Goal: Task Accomplishment & Management: Manage account settings

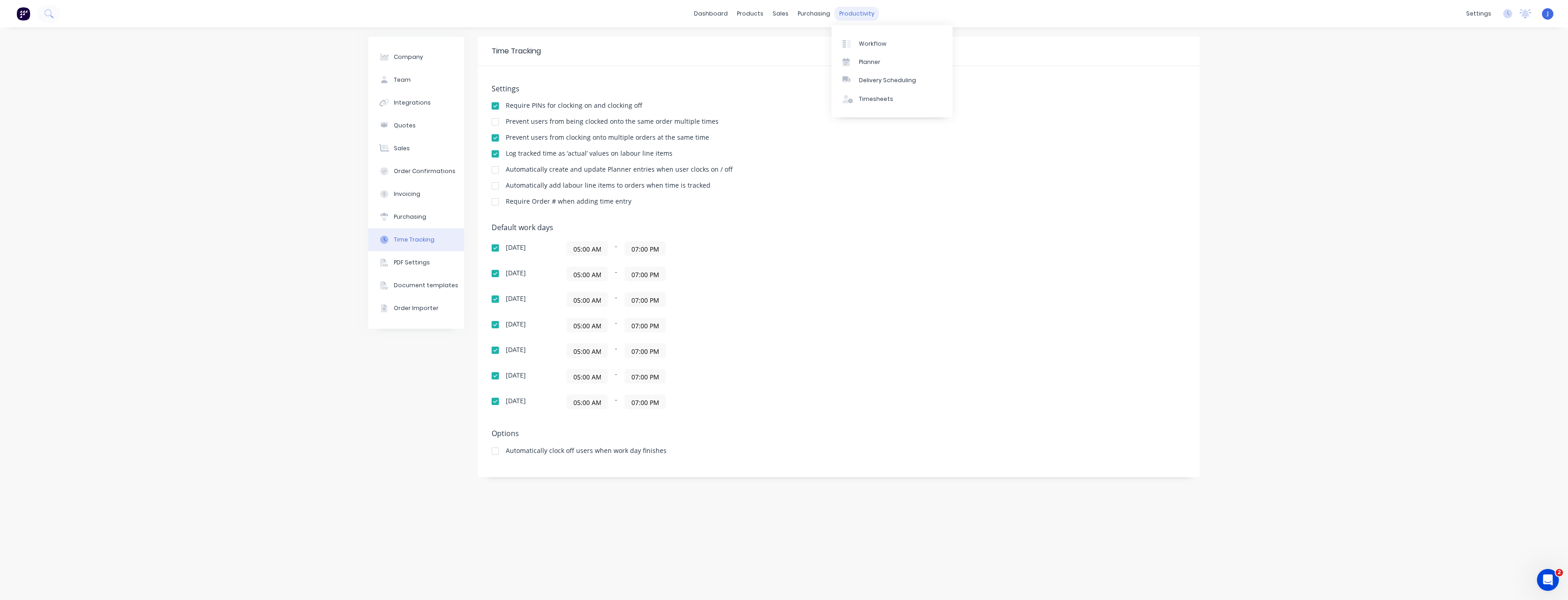
click at [855, 13] on div "productivity" at bounding box center [856, 13] width 44 height 14
click at [869, 40] on div "Workflow" at bounding box center [872, 44] width 27 height 8
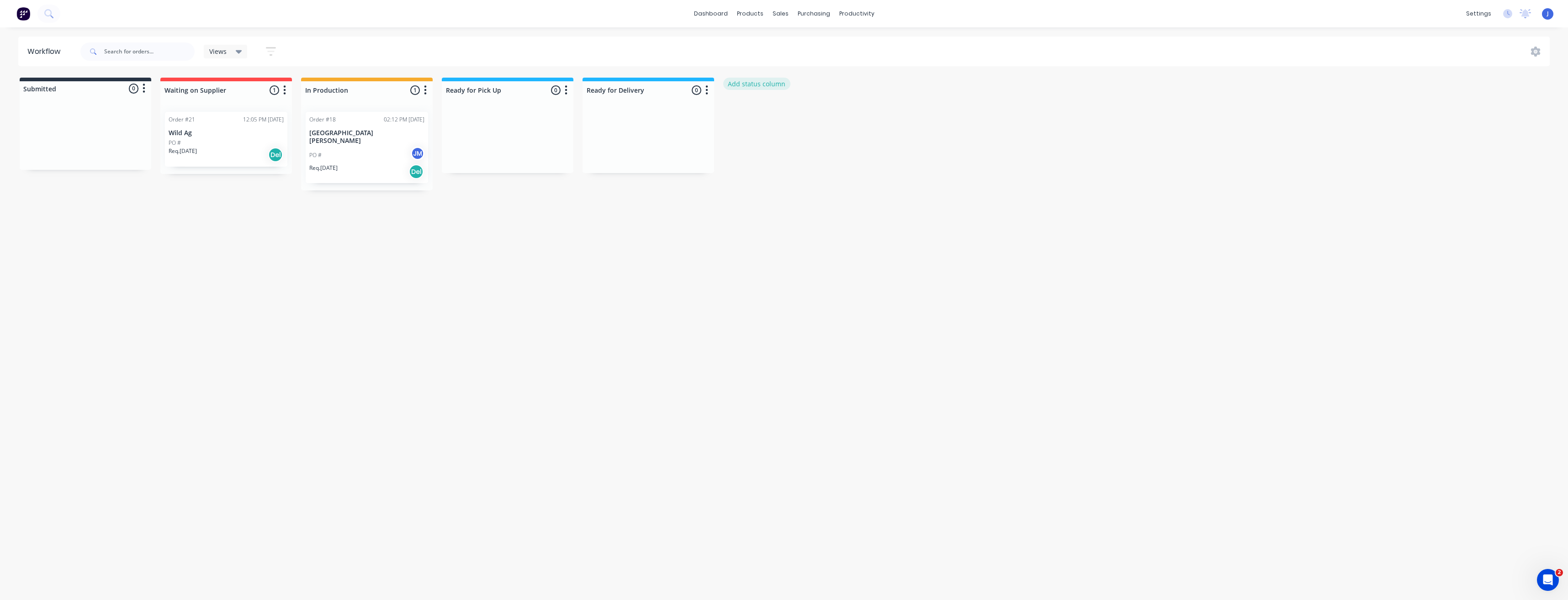
click at [744, 82] on button "Add status column" at bounding box center [756, 83] width 67 height 12
click at [752, 112] on button "Add" at bounding box center [754, 111] width 50 height 15
click at [752, 92] on input at bounding box center [788, 90] width 120 height 14
type input "Ready for Fit-Out"
click at [763, 113] on button "Add" at bounding box center [754, 111] width 50 height 15
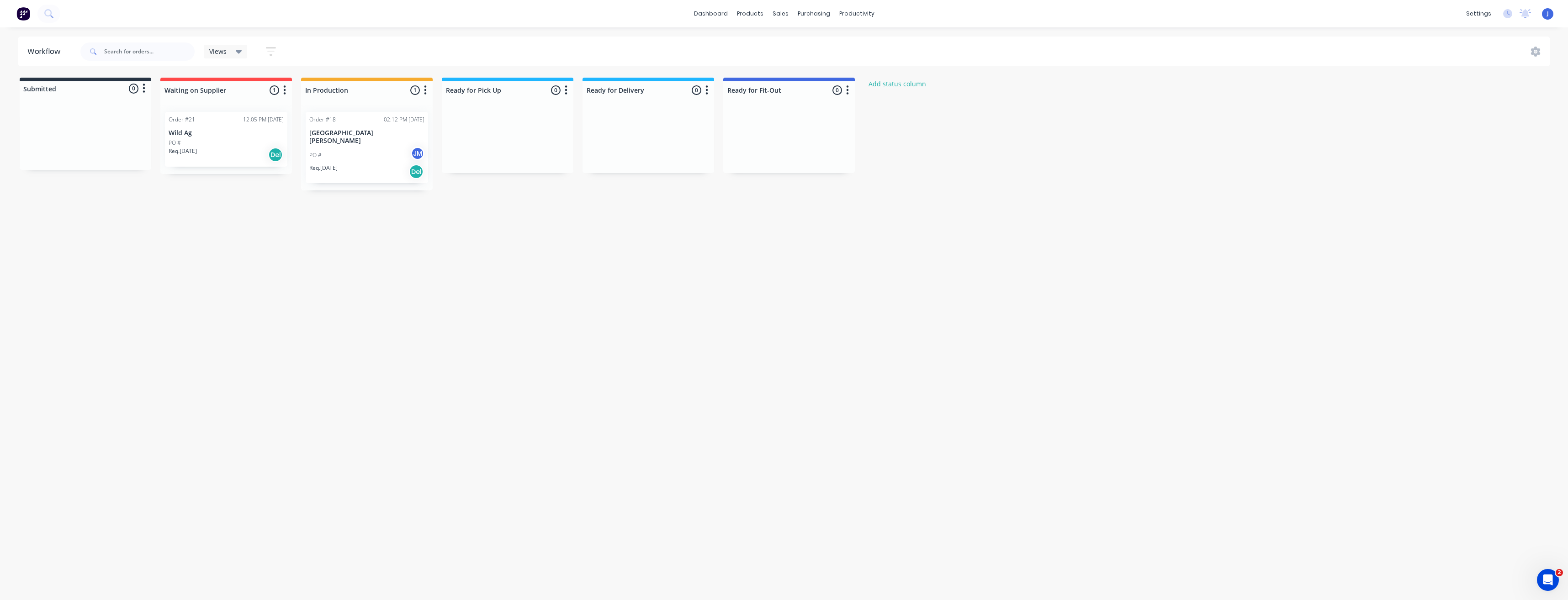
drag, startPoint x: 780, startPoint y: 81, endPoint x: 591, endPoint y: 149, distance: 200.9
click at [591, 152] on div "Submitted 0 Status colour #273444 hex #273444 Save Cancel Summaries Total order…" at bounding box center [557, 134] width 1126 height 113
drag, startPoint x: 813, startPoint y: 146, endPoint x: 582, endPoint y: 149, distance: 231.0
click at [582, 149] on div "Submitted 0 Status colour #273444 hex #273444 Save Cancel Summaries Total order…" at bounding box center [557, 134] width 1126 height 113
click at [848, 87] on icon "button" at bounding box center [847, 90] width 2 height 11
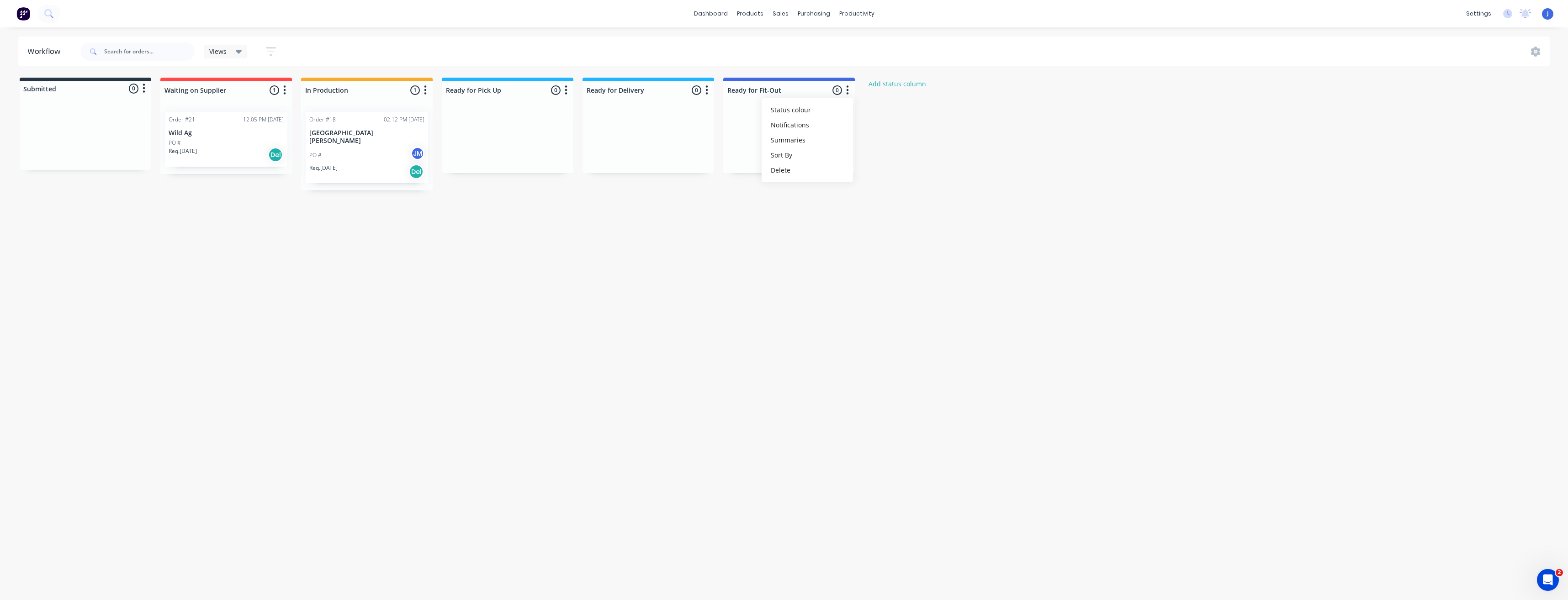
click at [641, 187] on div "Workflow Views Save new view None (Default) edit Show/Hide statuses Show line i…" at bounding box center [784, 308] width 1568 height 545
drag, startPoint x: 645, startPoint y: 78, endPoint x: 683, endPoint y: 81, distance: 38.1
click at [681, 82] on div "Ready for Delivery 0 Status colour #1FB6FF hex #1FB6FF Save Cancel Notification…" at bounding box center [648, 88] width 132 height 22
drag, startPoint x: 801, startPoint y: 144, endPoint x: 783, endPoint y: 130, distance: 22.8
click at [783, 130] on div at bounding box center [788, 138] width 132 height 69
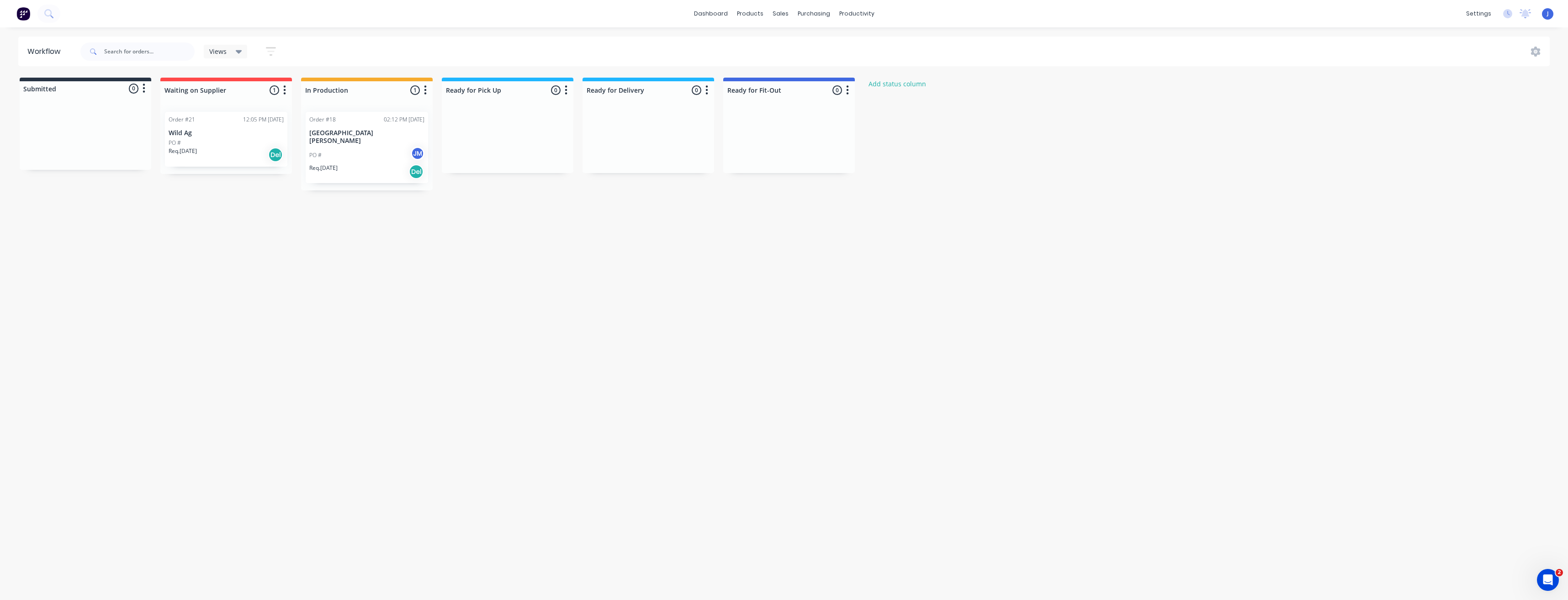
drag, startPoint x: 787, startPoint y: 113, endPoint x: 787, endPoint y: 135, distance: 22.0
click at [787, 141] on div at bounding box center [788, 138] width 132 height 69
click at [787, 133] on div at bounding box center [788, 138] width 132 height 69
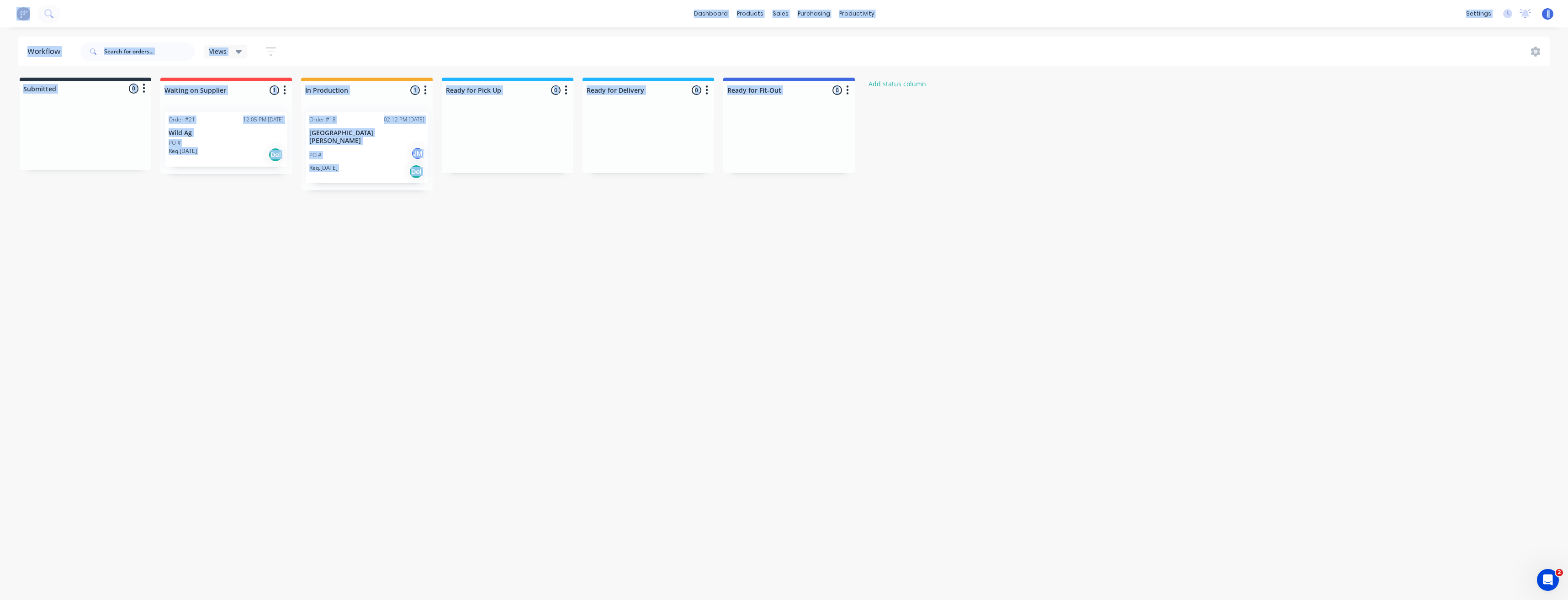
click at [787, 133] on div at bounding box center [788, 138] width 132 height 69
click at [784, 136] on div at bounding box center [788, 138] width 132 height 69
drag, startPoint x: 784, startPoint y: 136, endPoint x: 828, endPoint y: 149, distance: 45.9
click at [809, 169] on div at bounding box center [788, 138] width 132 height 69
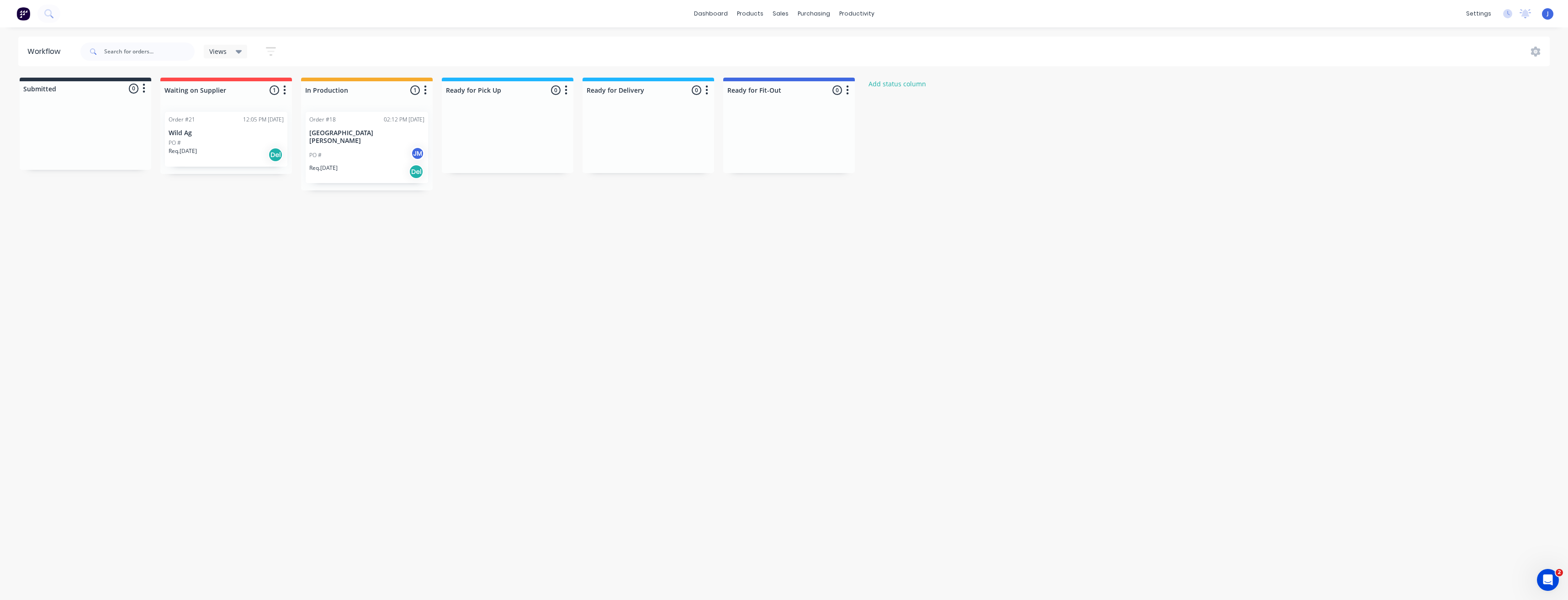
click at [847, 93] on icon "button" at bounding box center [847, 90] width 2 height 11
click at [819, 109] on button "Status colour" at bounding box center [807, 110] width 91 height 15
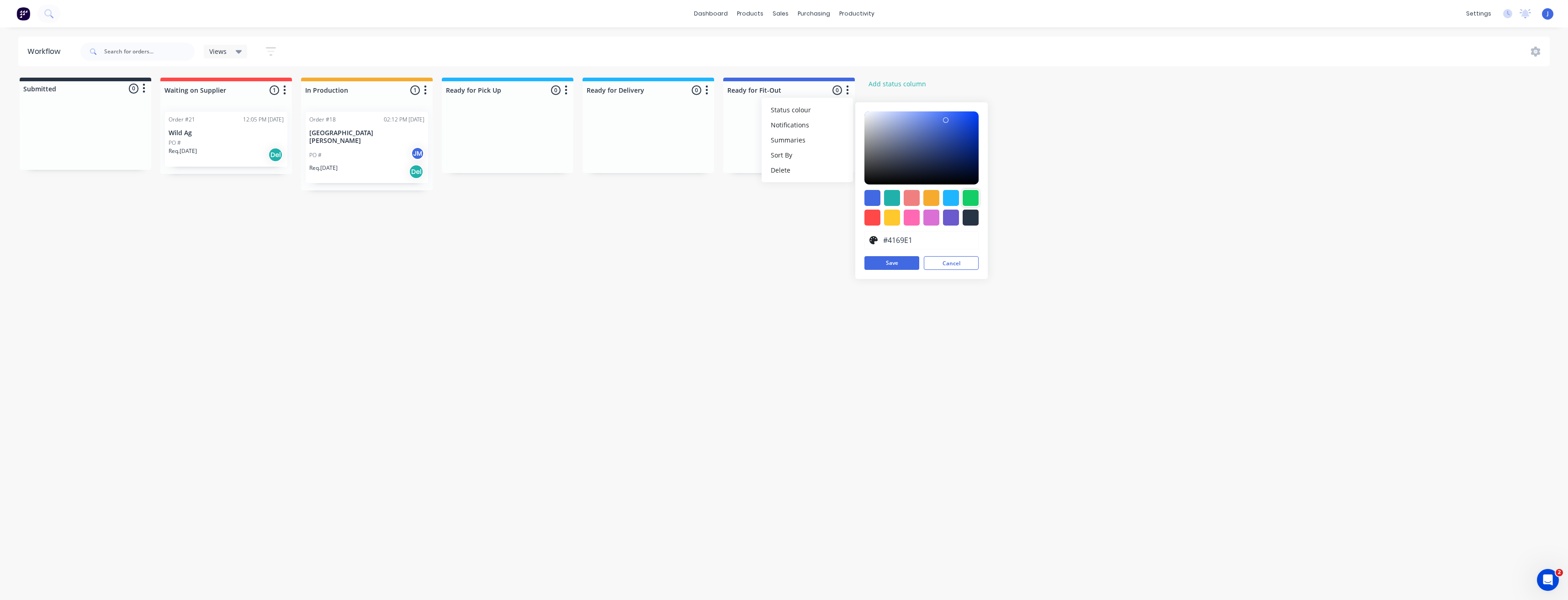
click at [976, 196] on div at bounding box center [970, 198] width 16 height 16
click at [947, 200] on div at bounding box center [951, 198] width 16 height 16
type input "#1FB6FF"
click at [675, 94] on div at bounding box center [648, 90] width 132 height 18
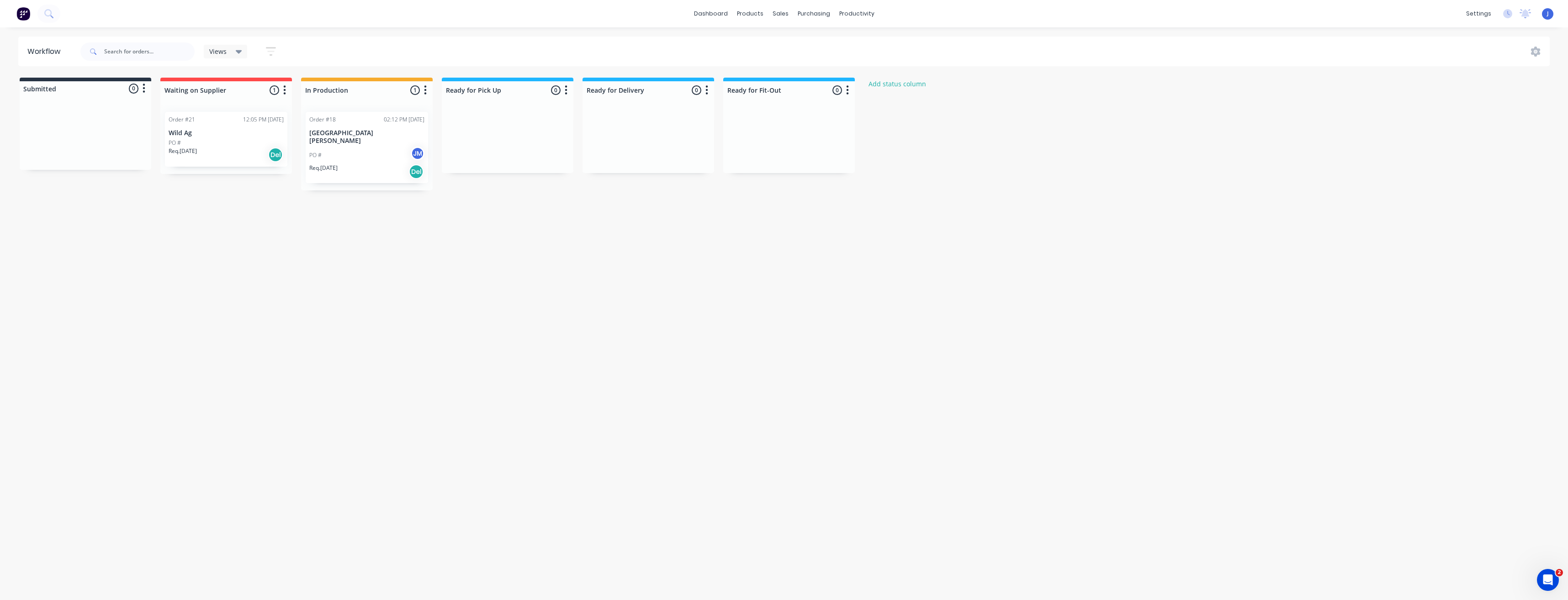
click at [707, 91] on icon "button" at bounding box center [706, 90] width 2 height 11
click at [652, 110] on span "Status colour" at bounding box center [650, 110] width 40 height 10
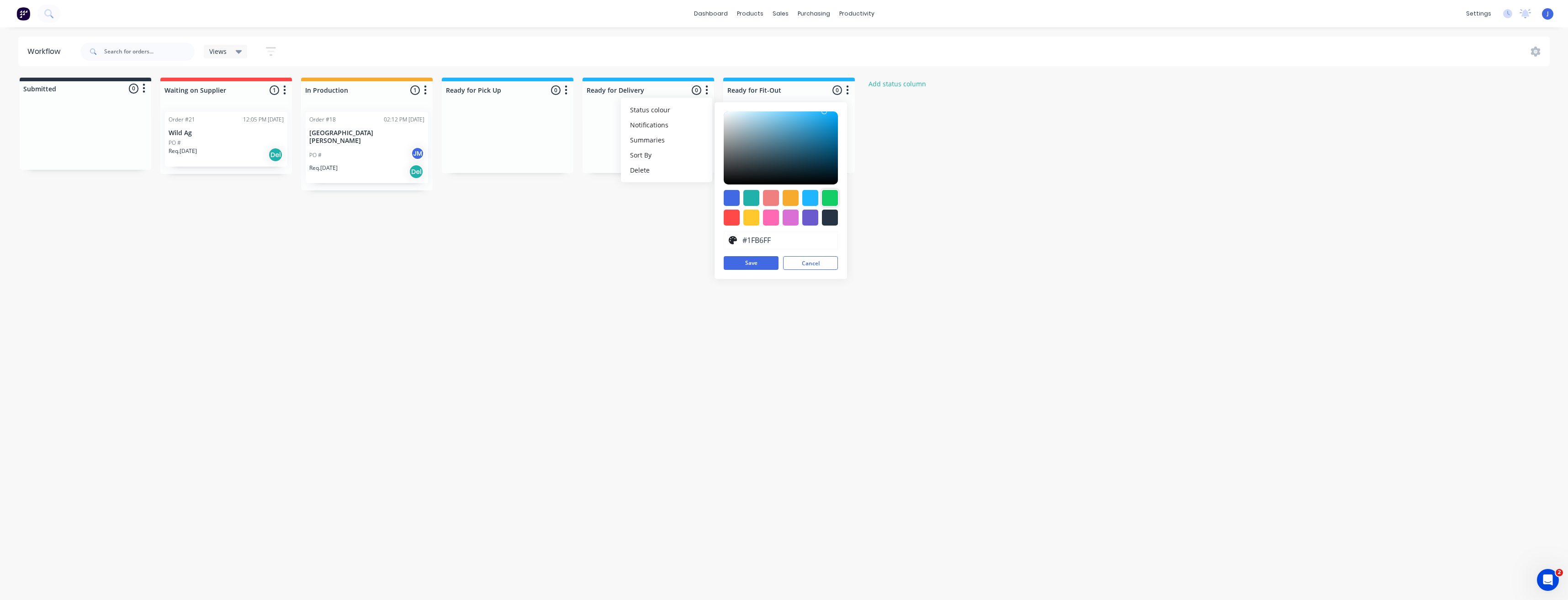
click at [832, 199] on div at bounding box center [830, 198] width 16 height 16
type input "#13CE66"
click at [637, 200] on div "Workflow Views Save new view None (Default) edit Show/Hide statuses Show line i…" at bounding box center [784, 308] width 1568 height 545
